Goal: Use online tool/utility: Utilize a website feature to perform a specific function

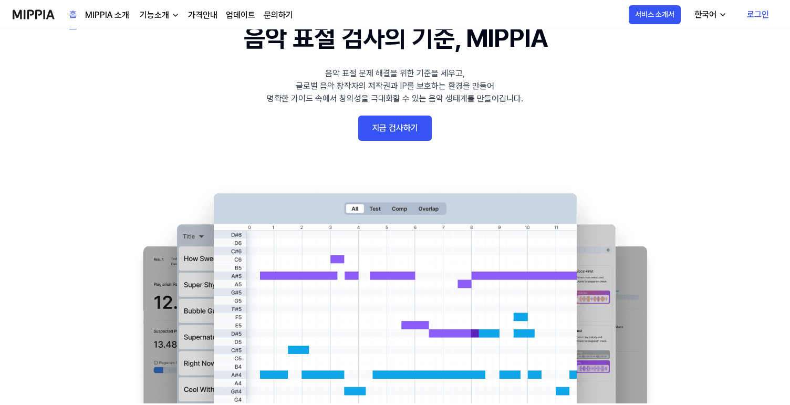
scroll to position [52, 0]
click at [407, 132] on link "지금 검사하기" at bounding box center [395, 128] width 74 height 25
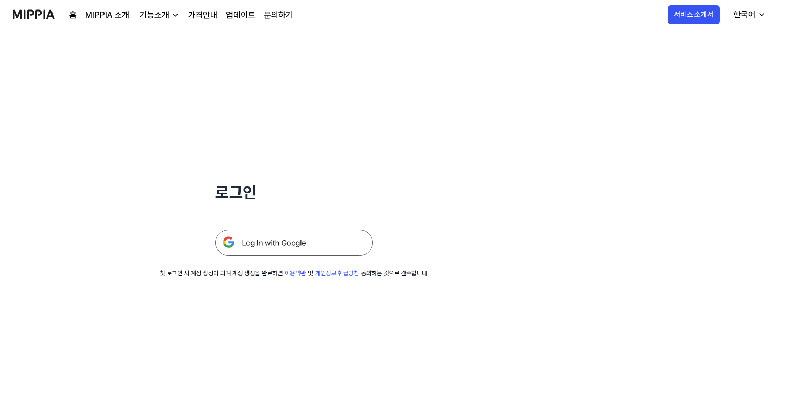
click at [307, 242] on img at bounding box center [294, 243] width 158 height 26
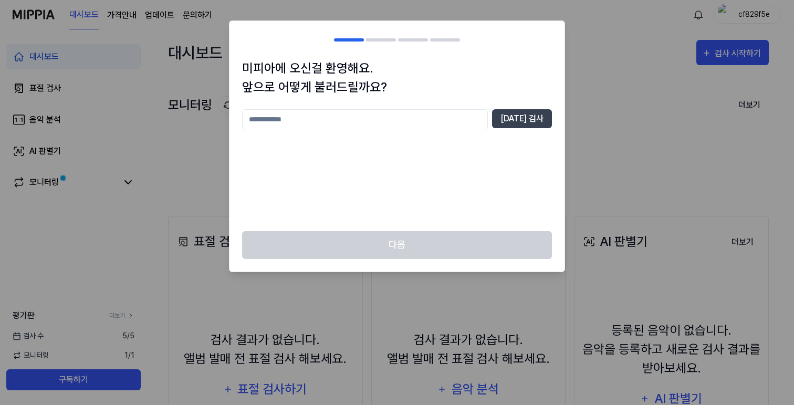
click at [390, 120] on input "text" at bounding box center [365, 119] width 246 height 21
type input "******"
click at [535, 116] on button "[DATE] 검사" at bounding box center [522, 118] width 60 height 19
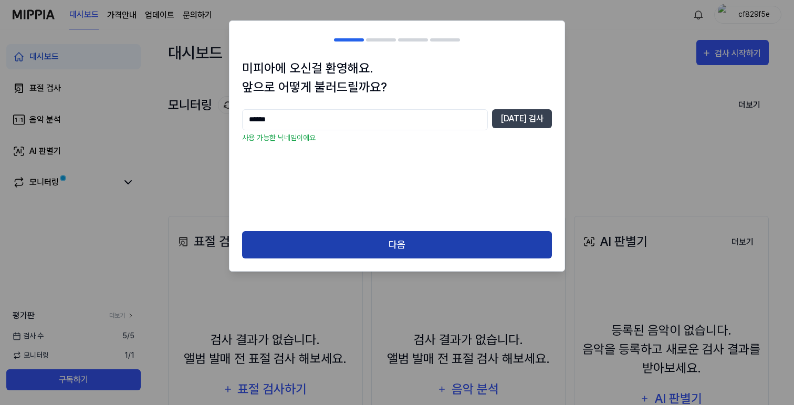
click at [458, 236] on button "다음" at bounding box center [397, 245] width 310 height 28
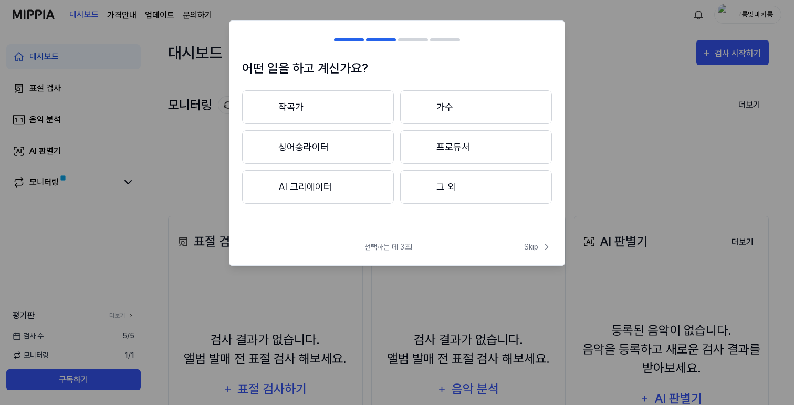
click at [338, 138] on button "싱어송라이터" at bounding box center [318, 147] width 152 height 34
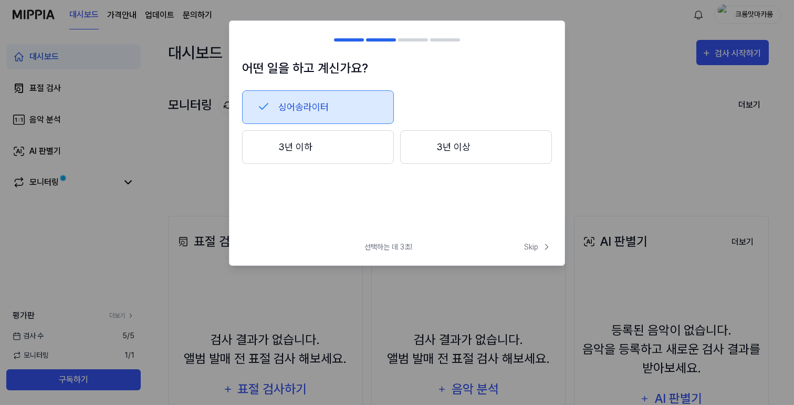
click at [338, 138] on button "3년 이하" at bounding box center [318, 147] width 152 height 34
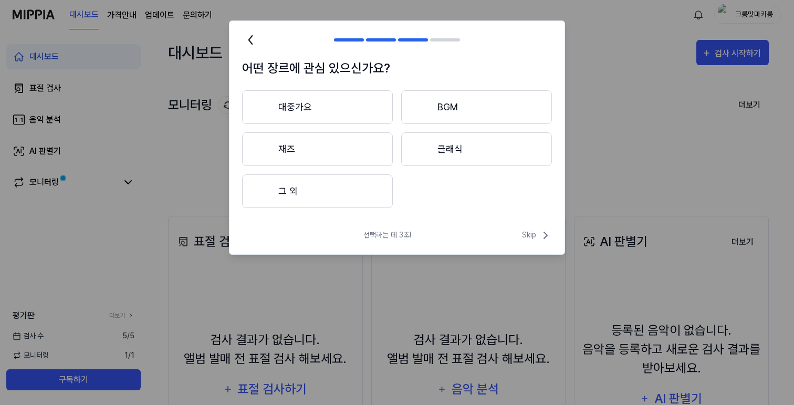
click at [370, 100] on button "대중가요" at bounding box center [317, 107] width 151 height 34
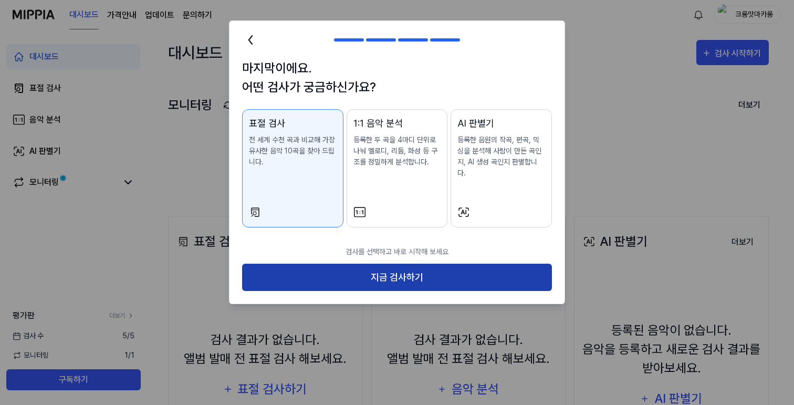
click at [387, 265] on button "지금 검사하기" at bounding box center [397, 278] width 310 height 28
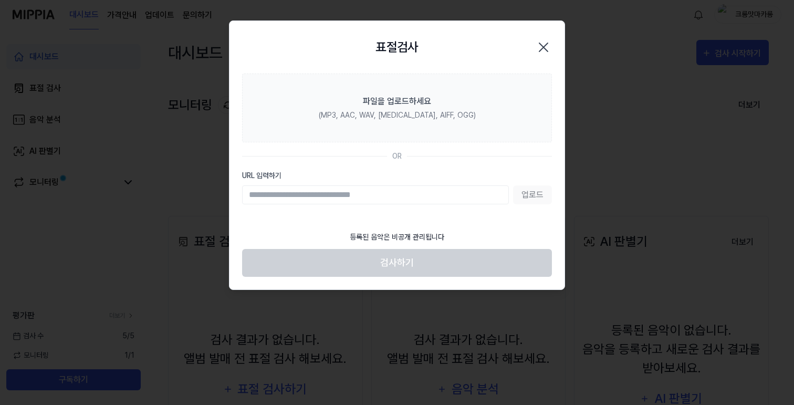
click at [525, 193] on div "업로드" at bounding box center [397, 194] width 310 height 19
click at [426, 196] on input "URL 입력하기" at bounding box center [375, 194] width 267 height 19
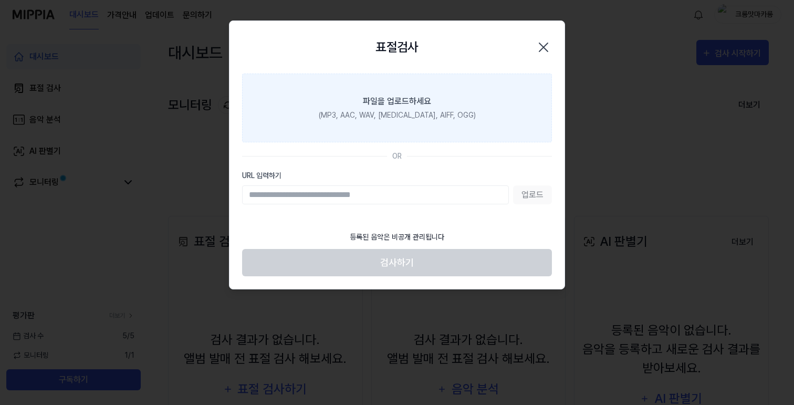
click at [443, 109] on label "파일을 업로드하세요 (MP3, AAC, WAV, [MEDICAL_DATA], AIFF, OGG)" at bounding box center [397, 108] width 310 height 69
click at [0, 0] on input "파일을 업로드하세요 (MP3, AAC, WAV, [MEDICAL_DATA], AIFF, OGG)" at bounding box center [0, 0] width 0 height 0
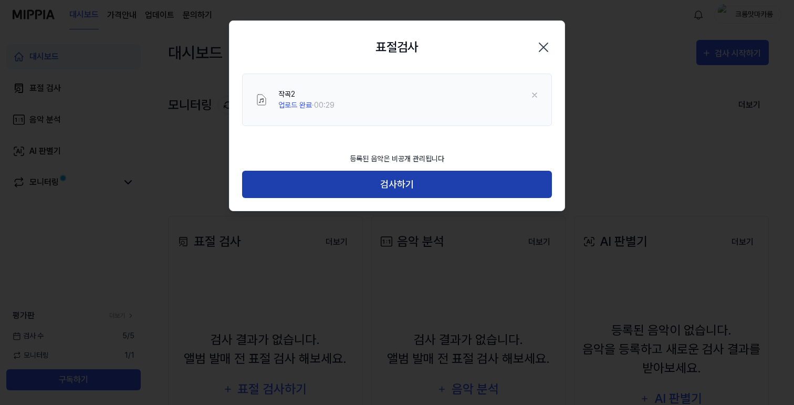
click at [463, 183] on button "검사하기" at bounding box center [397, 185] width 310 height 28
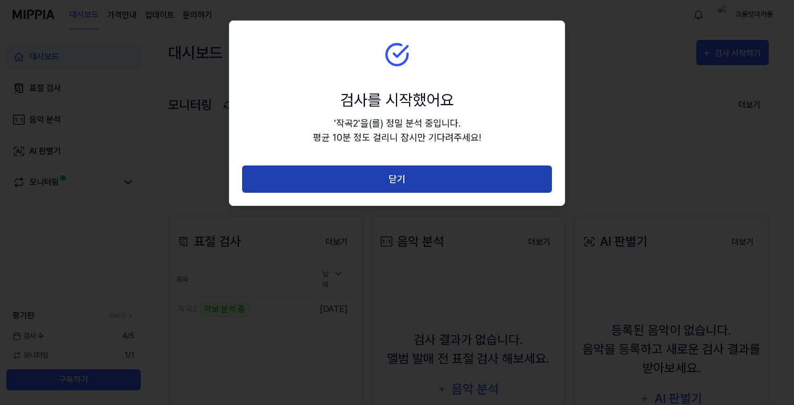
click at [394, 186] on button "닫기" at bounding box center [397, 179] width 310 height 28
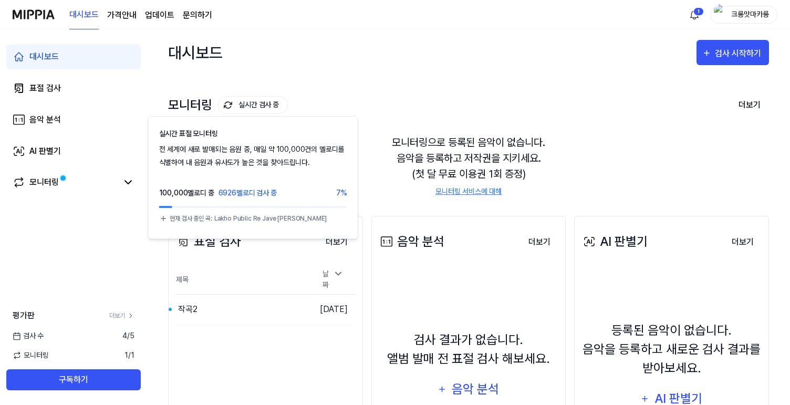
click at [258, 109] on button "실시간 검사 중" at bounding box center [253, 105] width 70 height 18
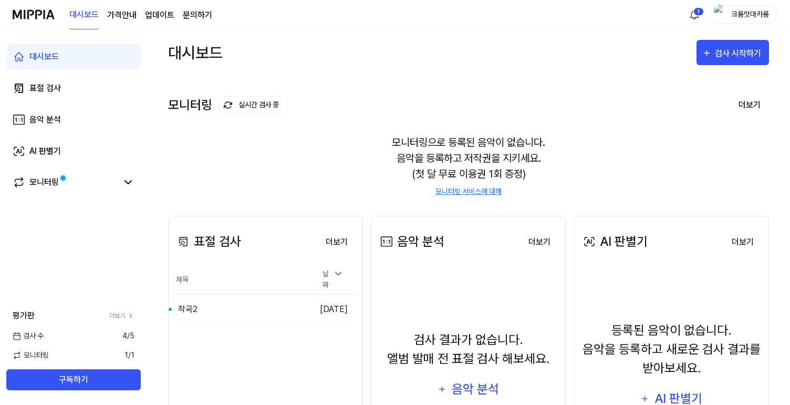
click at [258, 109] on button "실시간 검사 중" at bounding box center [253, 105] width 70 height 18
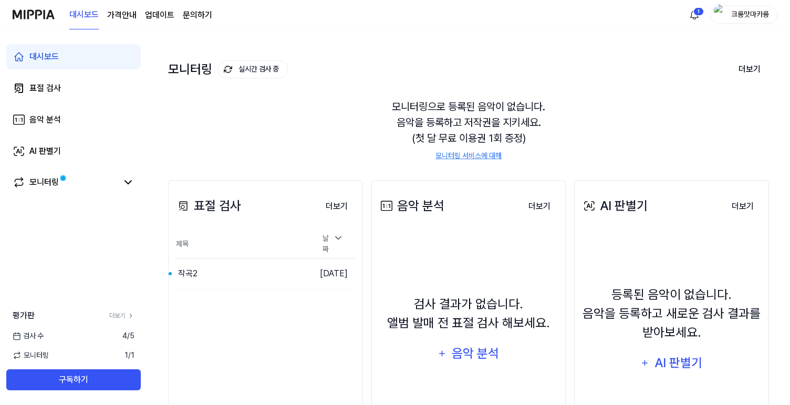
scroll to position [36, 0]
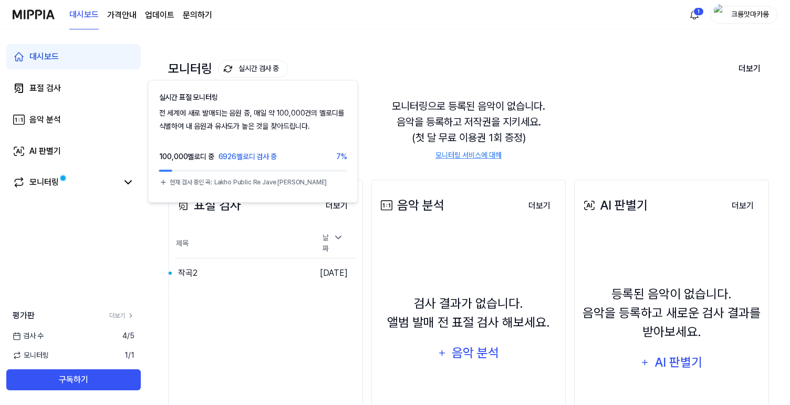
click at [263, 65] on button "실시간 검사 중" at bounding box center [253, 69] width 70 height 18
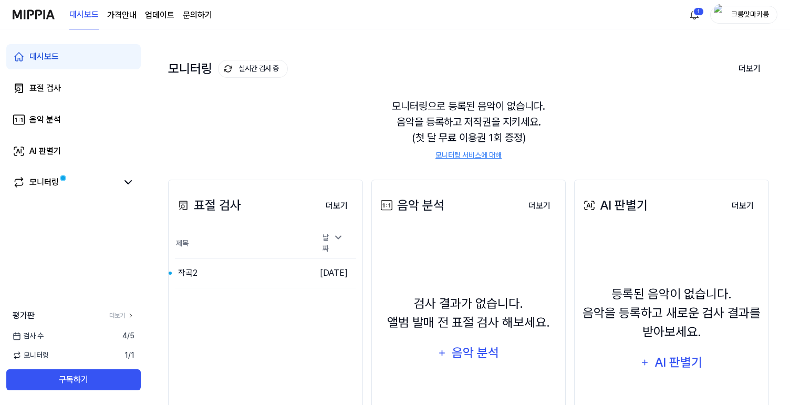
click at [263, 65] on button "실시간 검사 중" at bounding box center [253, 69] width 70 height 18
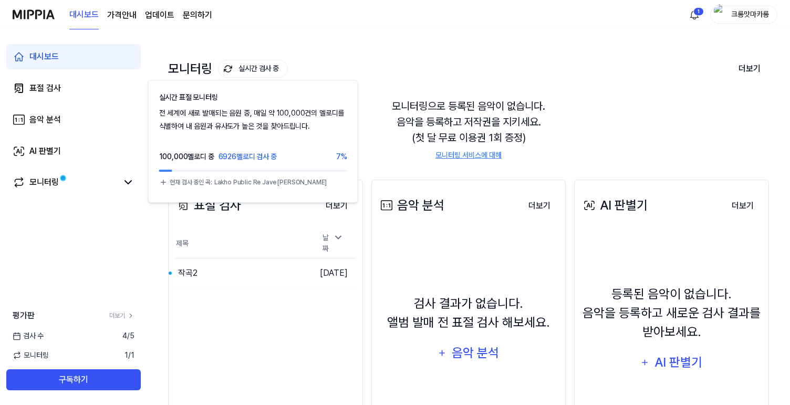
click at [263, 65] on button "실시간 검사 중" at bounding box center [253, 69] width 70 height 18
click at [230, 73] on img at bounding box center [228, 69] width 8 height 8
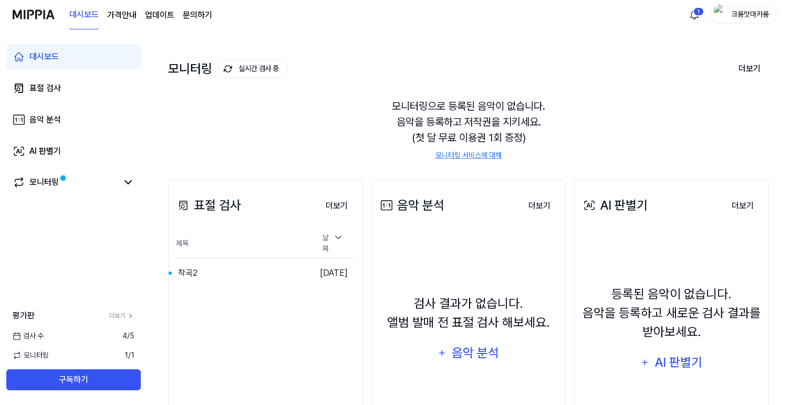
click at [226, 62] on button "실시간 검사 중" at bounding box center [253, 69] width 70 height 18
click at [125, 181] on icon at bounding box center [128, 182] width 6 height 3
click at [129, 181] on icon at bounding box center [128, 182] width 6 height 3
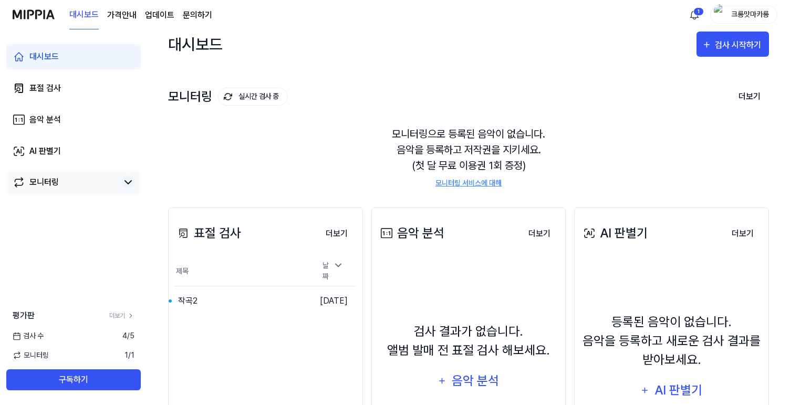
scroll to position [0, 0]
